Goal: Information Seeking & Learning: Learn about a topic

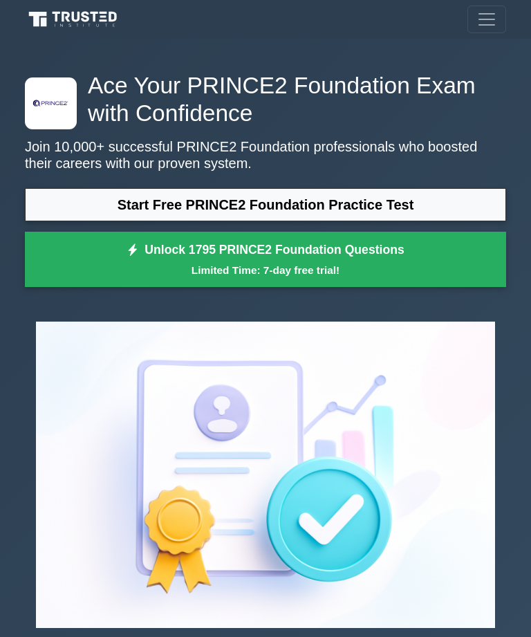
click at [419, 211] on link "Start Free PRINCE2 Foundation Practice Test" at bounding box center [265, 204] width 481 height 33
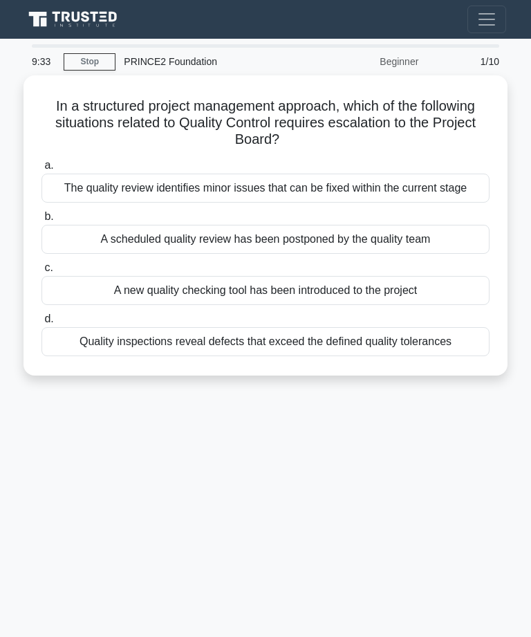
click at [453, 356] on div "Quality inspections reveal defects that exceed the defined quality tolerances" at bounding box center [266, 341] width 448 height 29
click at [42, 324] on input "d. Quality inspections reveal defects that exceed the defined quality tolerances" at bounding box center [42, 319] width 0 height 9
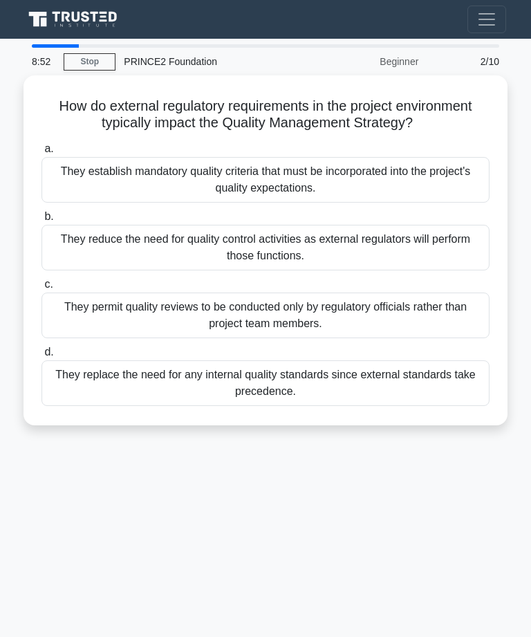
click at [359, 189] on div "They establish mandatory quality criteria that must be incorporated into the pr…" at bounding box center [266, 180] width 448 height 46
click at [42, 154] on input "a. They establish mandatory quality criteria that must be incorporated into the…" at bounding box center [42, 149] width 0 height 9
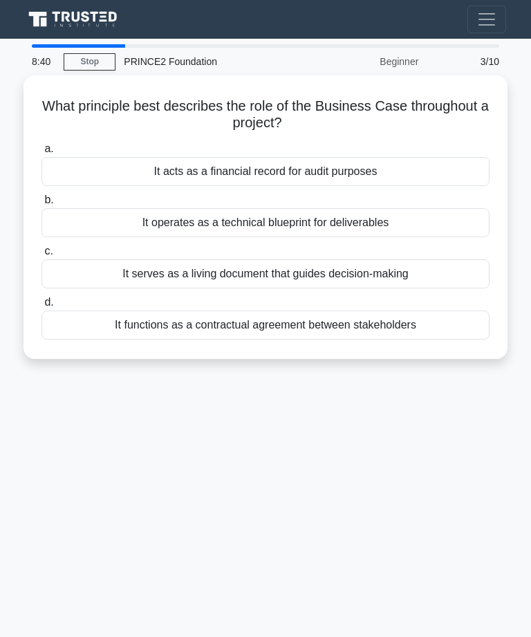
click at [384, 273] on div "It serves as a living document that guides decision-making" at bounding box center [266, 273] width 448 height 29
click at [42, 256] on input "c. It serves as a living document that guides decision-making" at bounding box center [42, 251] width 0 height 9
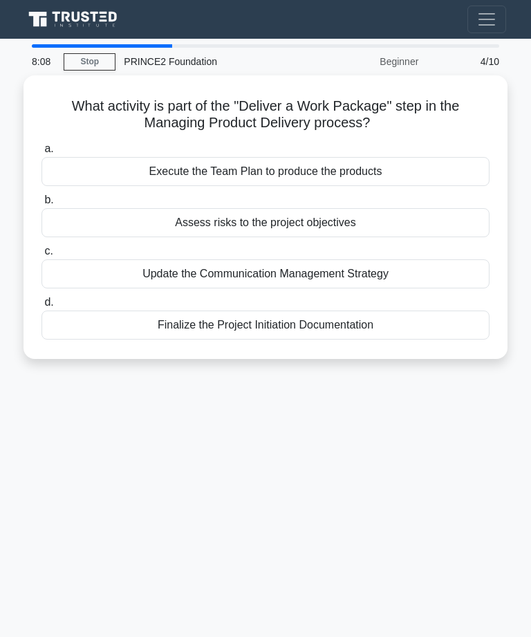
click at [388, 174] on div "Execute the Team Plan to produce the products" at bounding box center [266, 171] width 448 height 29
click at [42, 154] on input "a. Execute the Team Plan to produce the products" at bounding box center [42, 149] width 0 height 9
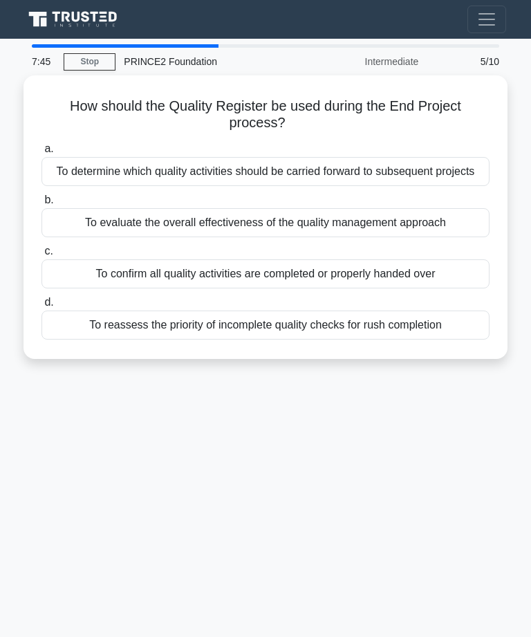
click at [437, 288] on div "To confirm all quality activities are completed or properly handed over" at bounding box center [266, 273] width 448 height 29
click at [42, 256] on input "c. To confirm all quality activities are completed or properly handed over" at bounding box center [42, 251] width 0 height 9
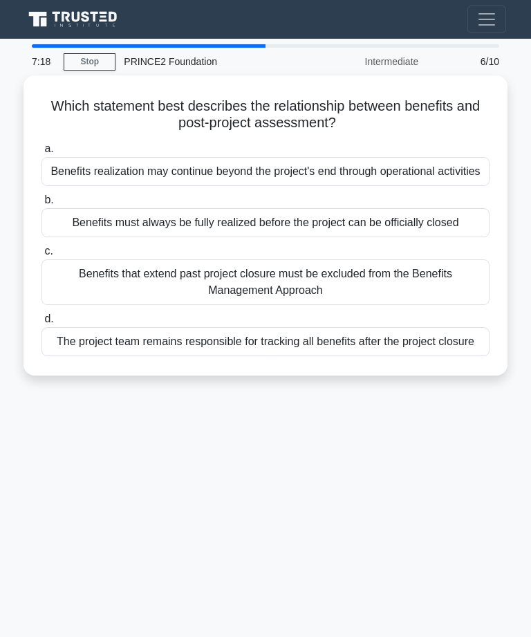
click at [429, 169] on div "Benefits realization may continue beyond the project's end through operational …" at bounding box center [266, 171] width 448 height 29
click at [42, 154] on input "a. Benefits realization may continue beyond the project's end through operation…" at bounding box center [42, 149] width 0 height 9
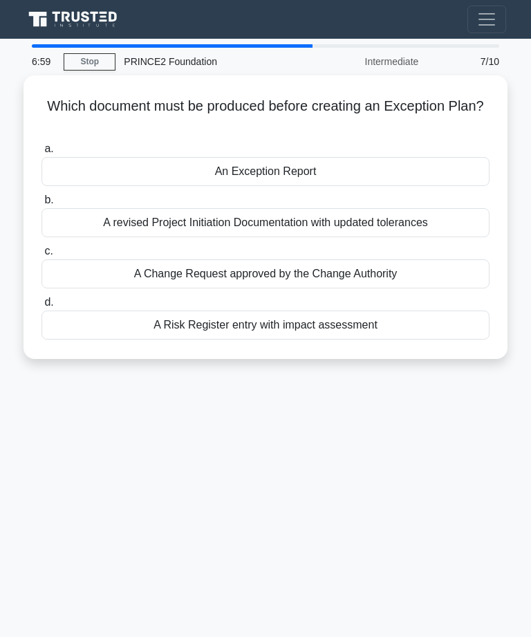
click at [452, 220] on div "A revised Project Initiation Documentation with updated tolerances" at bounding box center [266, 222] width 448 height 29
click at [42, 205] on input "b. A revised Project Initiation Documentation with updated tolerances" at bounding box center [42, 200] width 0 height 9
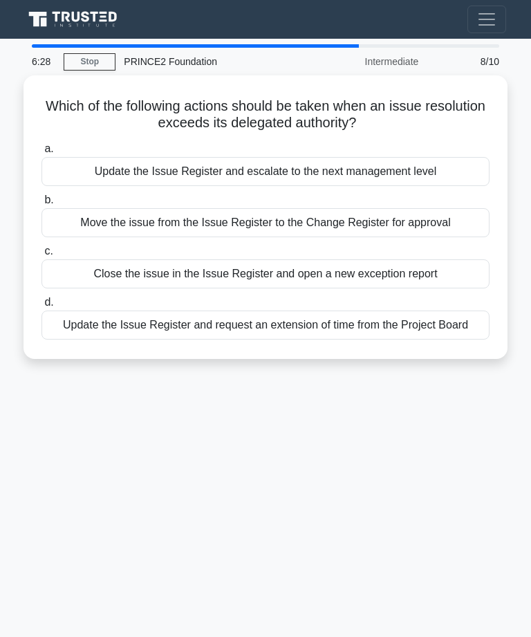
click at [438, 171] on div "Update the Issue Register and escalate to the next management level" at bounding box center [266, 171] width 448 height 29
click at [42, 154] on input "a. Update the Issue Register and escalate to the next management level" at bounding box center [42, 149] width 0 height 9
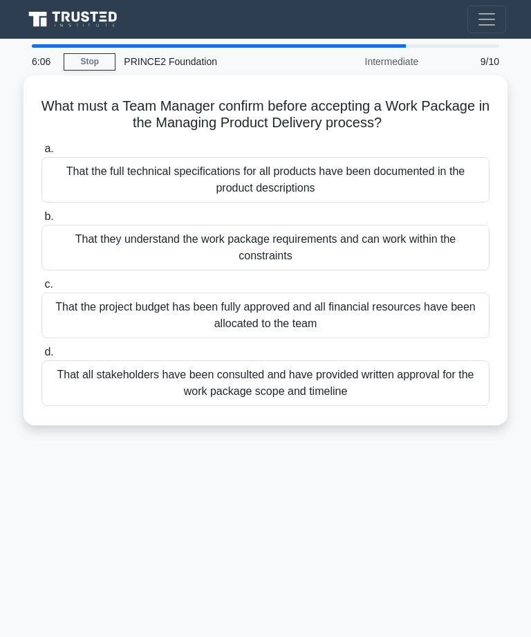
click at [416, 243] on div "That they understand the work package requirements and can work within the cons…" at bounding box center [266, 248] width 448 height 46
click at [42, 221] on input "b. That they understand the work package requirements and can work within the c…" at bounding box center [42, 216] width 0 height 9
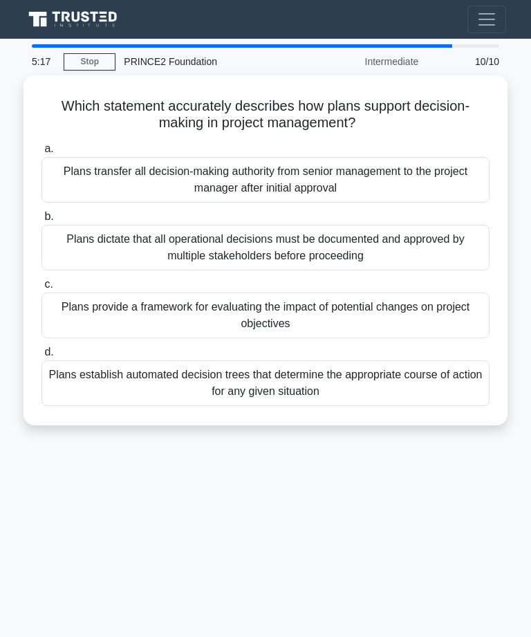
click at [445, 309] on div "Plans provide a framework for evaluating the impact of potential changes on pro…" at bounding box center [266, 316] width 448 height 46
click at [42, 289] on input "c. Plans provide a framework for evaluating the impact of potential changes on …" at bounding box center [42, 284] width 0 height 9
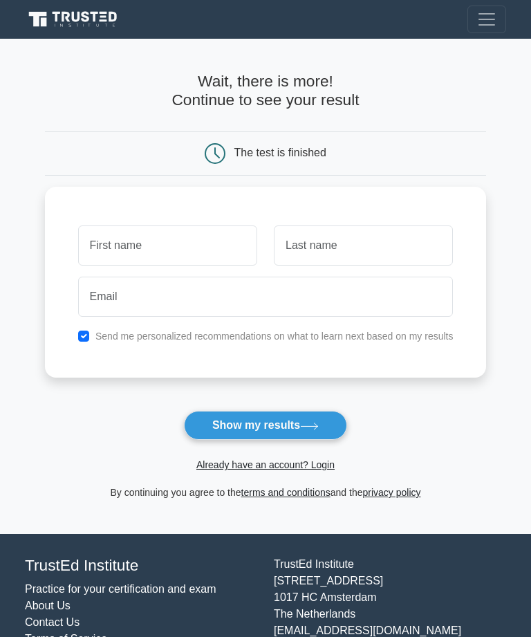
click at [78, 335] on input "checkbox" at bounding box center [83, 336] width 11 height 11
checkbox input "false"
click at [85, 241] on input "text" at bounding box center [167, 246] width 179 height 40
type input "Ann"
click at [392, 254] on input "text" at bounding box center [363, 246] width 179 height 40
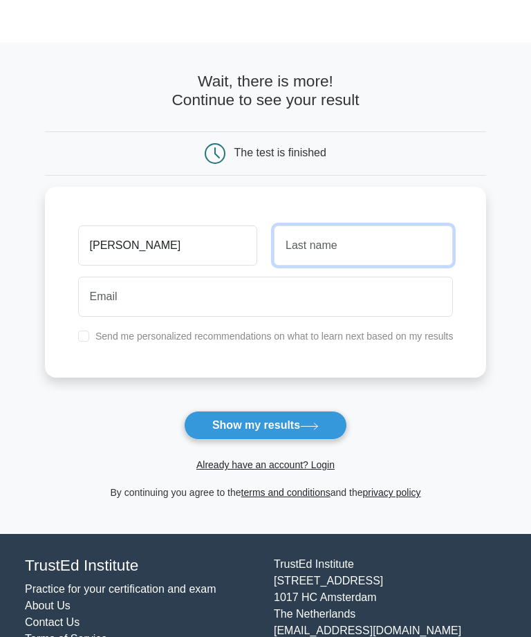
scroll to position [40, 0]
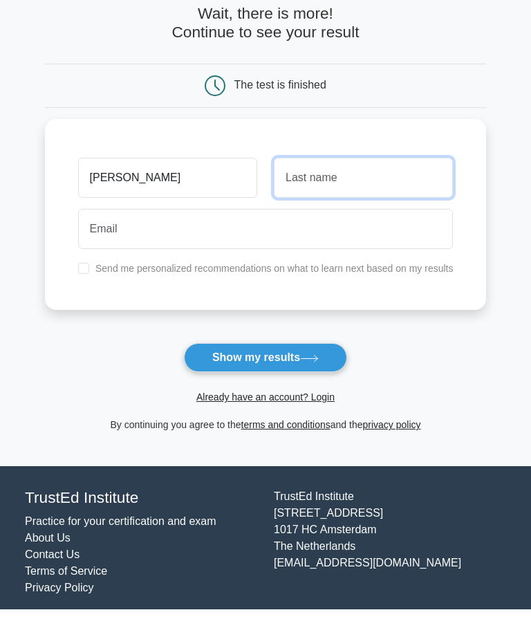
type input "A"
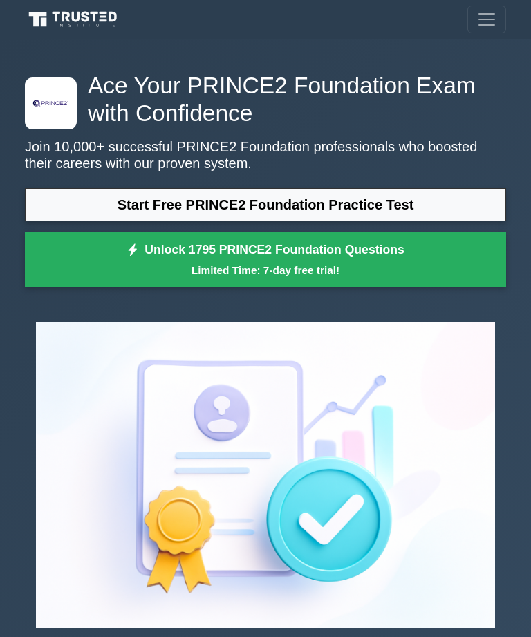
click at [425, 208] on link "Start Free PRINCE2 Foundation Practice Test" at bounding box center [265, 204] width 481 height 33
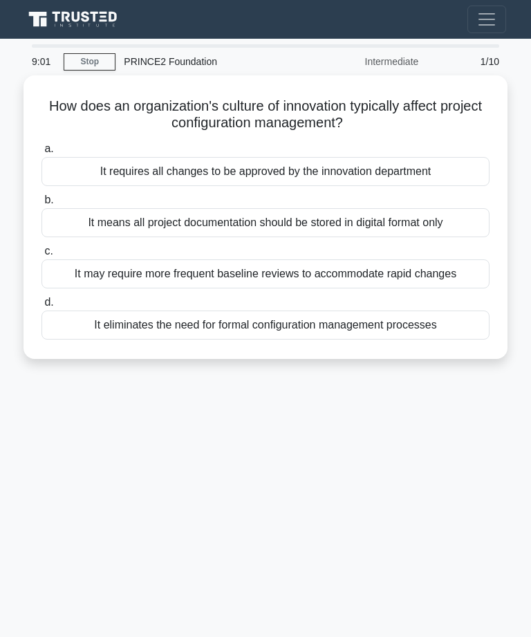
click at [450, 288] on div "It may require more frequent baseline reviews to accommodate rapid changes" at bounding box center [266, 273] width 448 height 29
click at [42, 256] on input "c. It may require more frequent baseline reviews to accommodate rapid changes" at bounding box center [42, 251] width 0 height 9
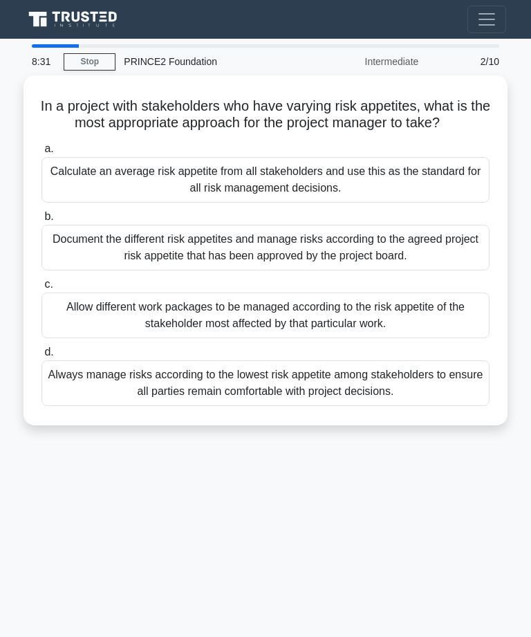
click at [437, 268] on div "Document the different risk appetites and manage risks according to the agreed …" at bounding box center [266, 248] width 448 height 46
click at [42, 221] on input "b. Document the different risk appetites and manage risks according to the agre…" at bounding box center [42, 216] width 0 height 9
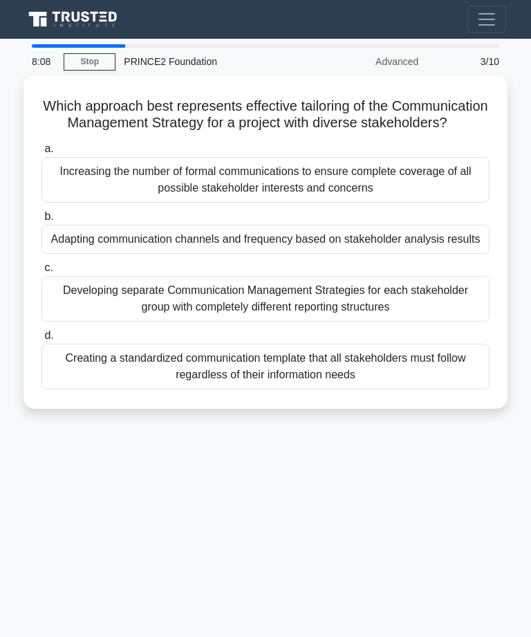
click at [434, 254] on div "Adapting communication channels and frequency based on stakeholder analysis res…" at bounding box center [266, 239] width 448 height 29
click at [42, 221] on input "b. Adapting communication channels and frequency based on stakeholder analysis …" at bounding box center [42, 216] width 0 height 9
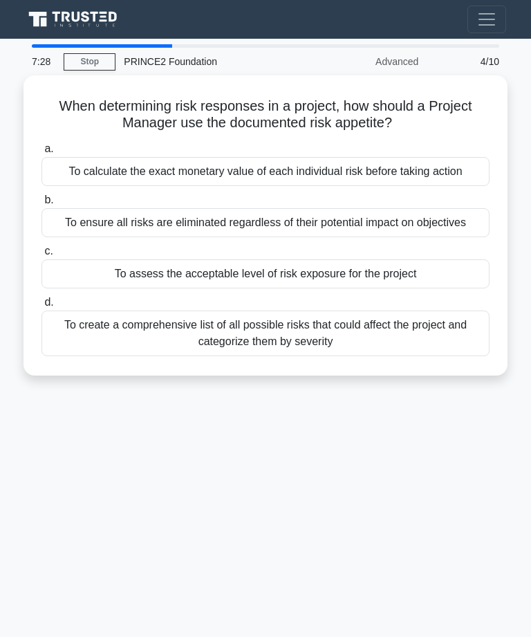
click at [472, 288] on div "To assess the acceptable level of risk exposure for the project" at bounding box center [266, 273] width 448 height 29
click at [42, 256] on input "c. To assess the acceptable level of risk exposure for the project" at bounding box center [42, 251] width 0 height 9
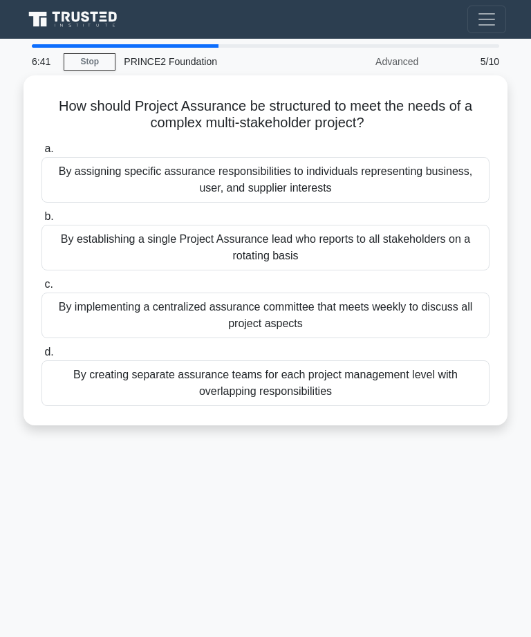
click at [484, 172] on div "By assigning specific assurance responsibilities to individuals representing bu…" at bounding box center [266, 180] width 448 height 46
click at [42, 154] on input "a. By assigning specific assurance responsibilities to individuals representing…" at bounding box center [42, 149] width 0 height 9
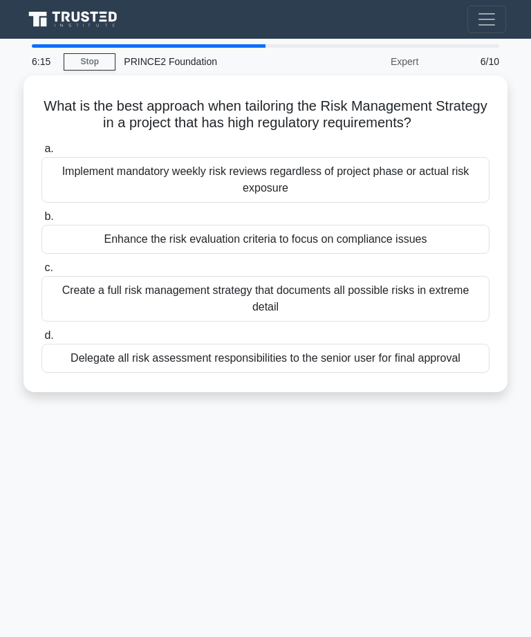
click at [435, 240] on div "Enhance the risk evaluation criteria to focus on compliance issues" at bounding box center [266, 239] width 448 height 29
click at [42, 221] on input "b. Enhance the risk evaluation criteria to focus on compliance issues" at bounding box center [42, 216] width 0 height 9
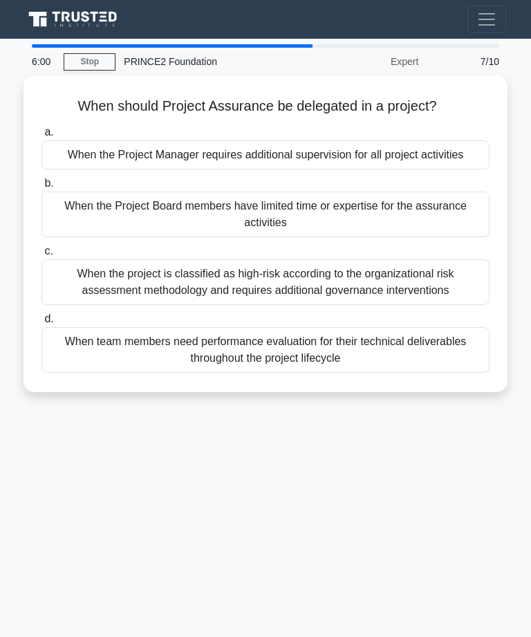
click at [467, 289] on div "When the project is classified as high-risk according to the organizational ris…" at bounding box center [266, 282] width 448 height 46
click at [42, 256] on input "c. When the project is classified as high-risk according to the organizational …" at bounding box center [42, 251] width 0 height 9
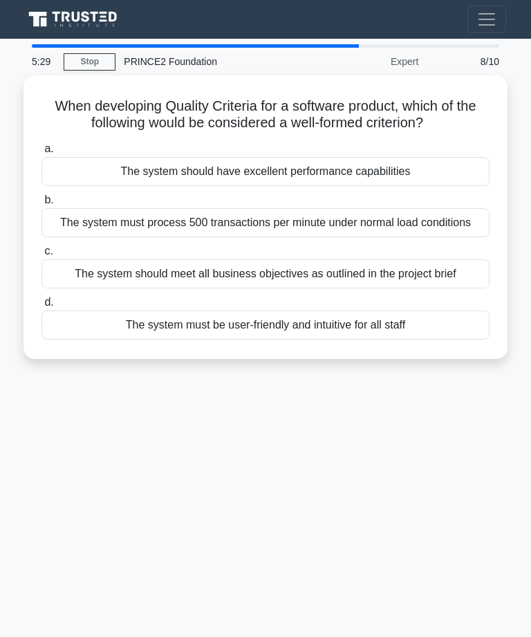
click at [459, 223] on div "The system must process 500 transactions per minute under normal load conditions" at bounding box center [266, 222] width 448 height 29
click at [42, 205] on input "b. The system must process 500 transactions per minute under normal load condit…" at bounding box center [42, 200] width 0 height 9
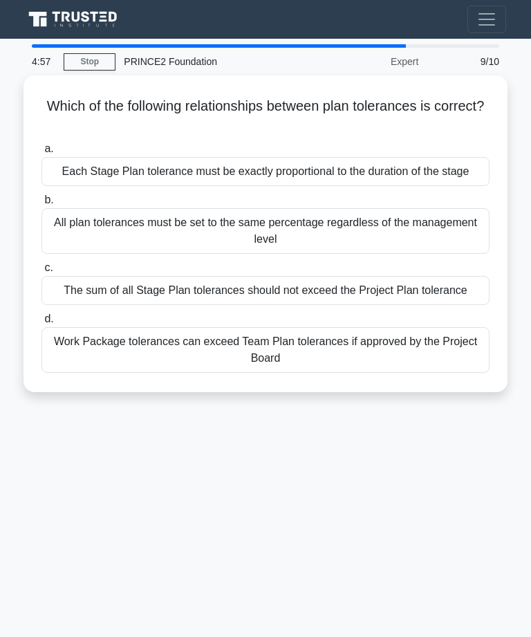
click at [438, 373] on div "Work Package tolerances can exceed Team Plan tolerances if approved by the Proj…" at bounding box center [266, 350] width 448 height 46
click at [42, 324] on input "d. Work Package tolerances can exceed Team Plan tolerances if approved by the P…" at bounding box center [42, 319] width 0 height 9
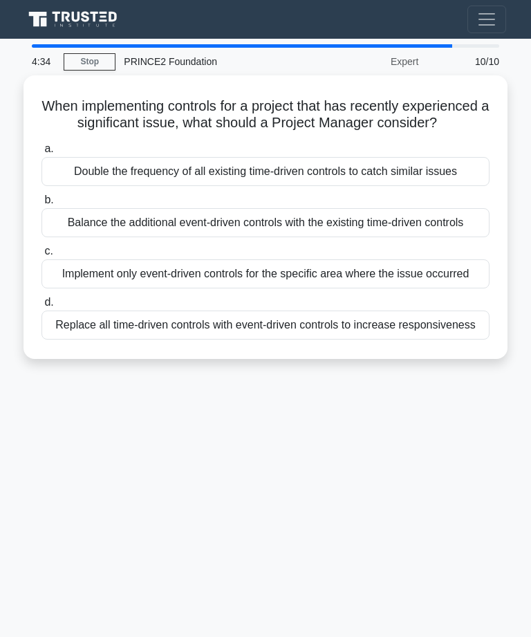
click at [460, 340] on div "Replace all time-driven controls with event-driven controls to increase respons…" at bounding box center [266, 325] width 448 height 29
click at [42, 307] on input "d. Replace all time-driven controls with event-driven controls to increase resp…" at bounding box center [42, 302] width 0 height 9
